Goal: Task Accomplishment & Management: Manage account settings

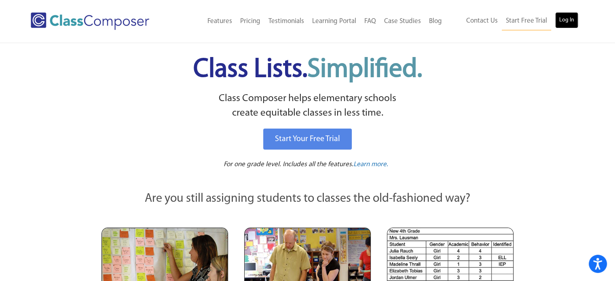
click at [572, 21] on link "Log In" at bounding box center [566, 20] width 23 height 16
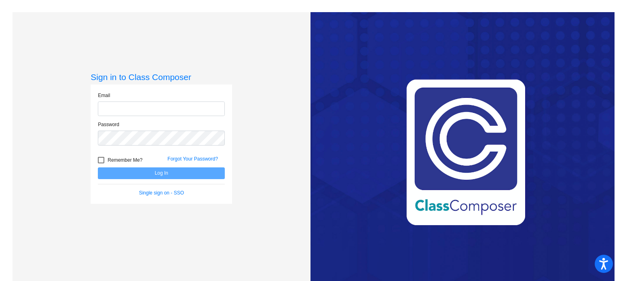
type input "[PERSON_NAME][EMAIL_ADDRESS][DOMAIN_NAME]"
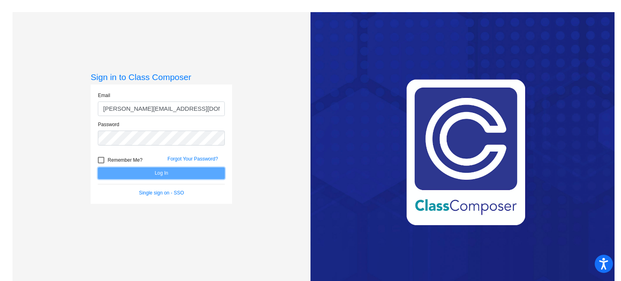
click at [160, 169] on button "Log In" at bounding box center [161, 173] width 127 height 12
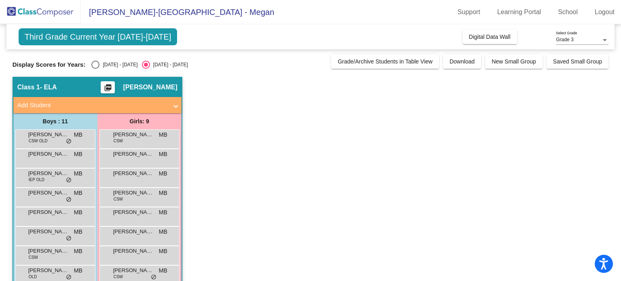
click at [107, 64] on div "[DATE] - [DATE]" at bounding box center [118, 64] width 38 height 7
click at [95, 69] on input "[DATE] - [DATE]" at bounding box center [95, 69] width 0 height 0
radio input "true"
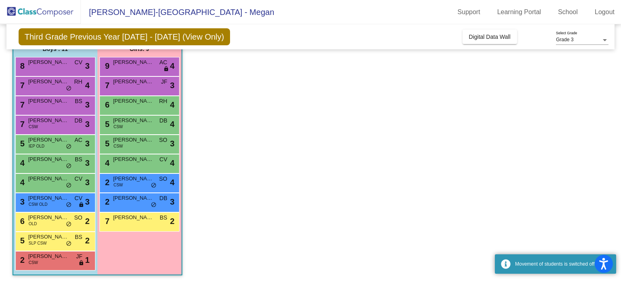
scroll to position [74, 0]
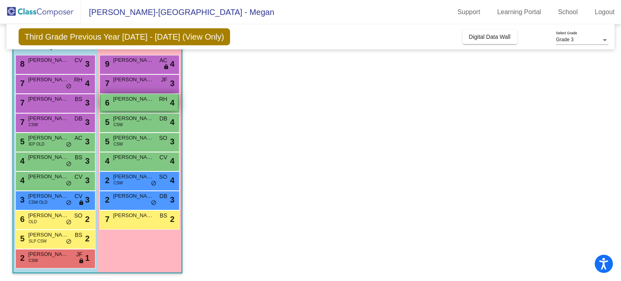
click at [144, 102] on span "[PERSON_NAME]" at bounding box center [133, 99] width 40 height 8
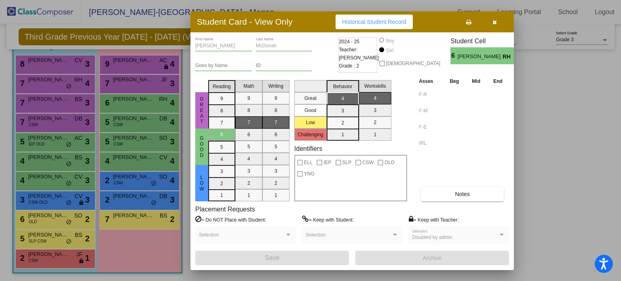
click at [491, 21] on button "button" at bounding box center [495, 22] width 26 height 15
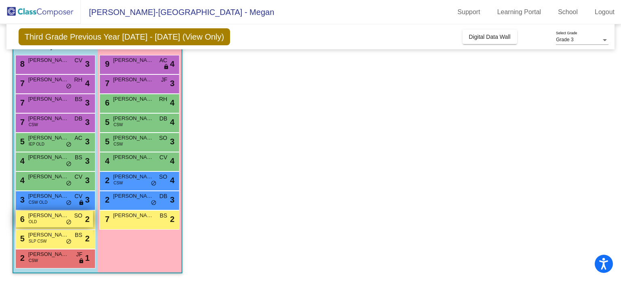
click at [48, 223] on div "6 [PERSON_NAME] OLD SO lock do_not_disturb_alt 2" at bounding box center [54, 219] width 77 height 17
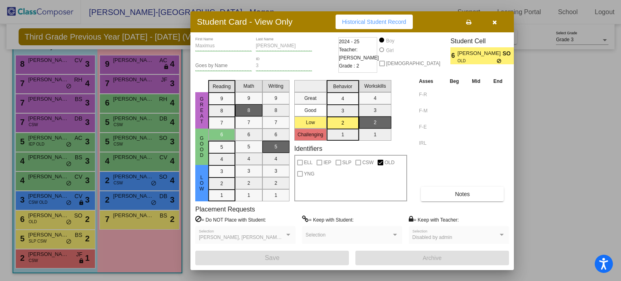
click at [494, 23] on icon "button" at bounding box center [494, 22] width 4 height 6
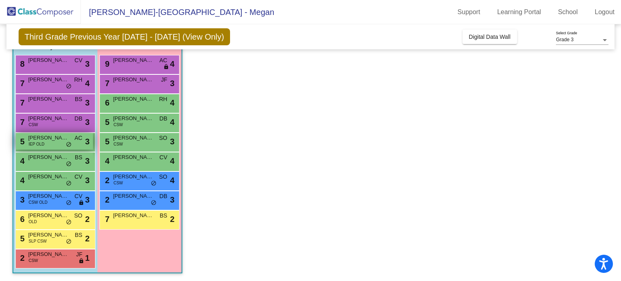
click at [52, 137] on span "[PERSON_NAME]" at bounding box center [48, 138] width 40 height 8
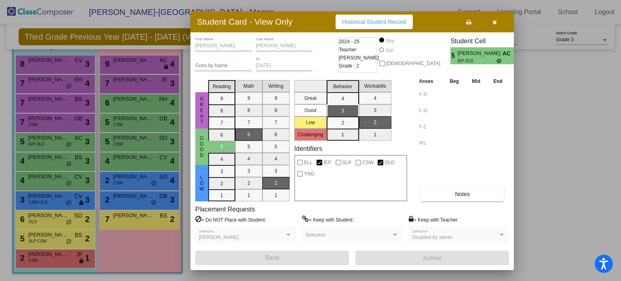
click at [494, 23] on icon "button" at bounding box center [494, 22] width 4 height 6
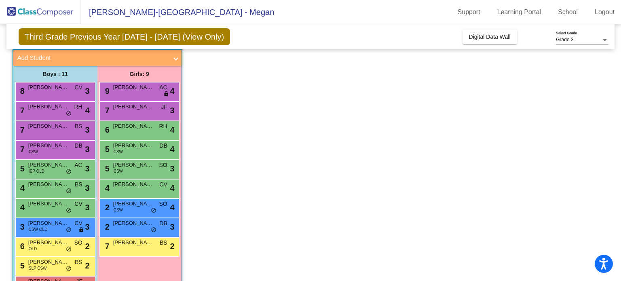
scroll to position [34, 0]
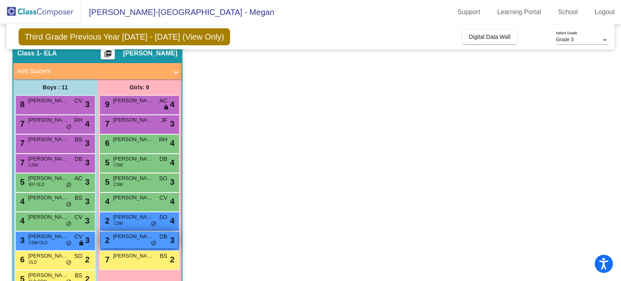
click at [120, 247] on div "2 [PERSON_NAME] DB lock do_not_disturb_alt 3" at bounding box center [139, 240] width 77 height 17
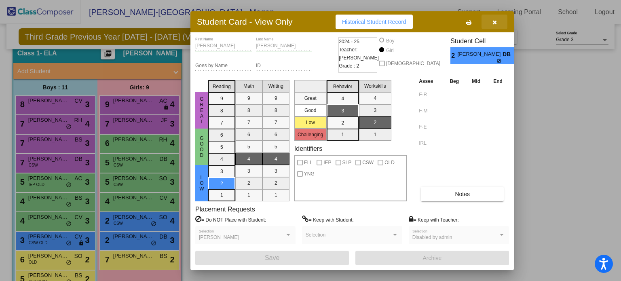
click at [498, 24] on button "button" at bounding box center [495, 22] width 26 height 15
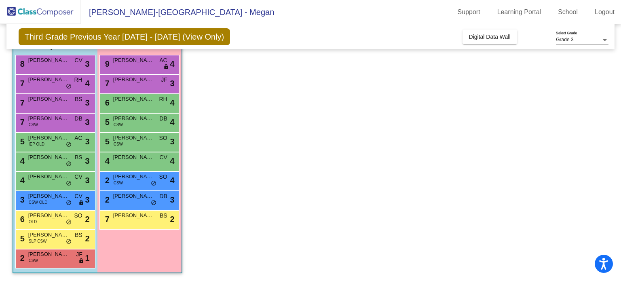
scroll to position [0, 0]
